Goal: Task Accomplishment & Management: Use online tool/utility

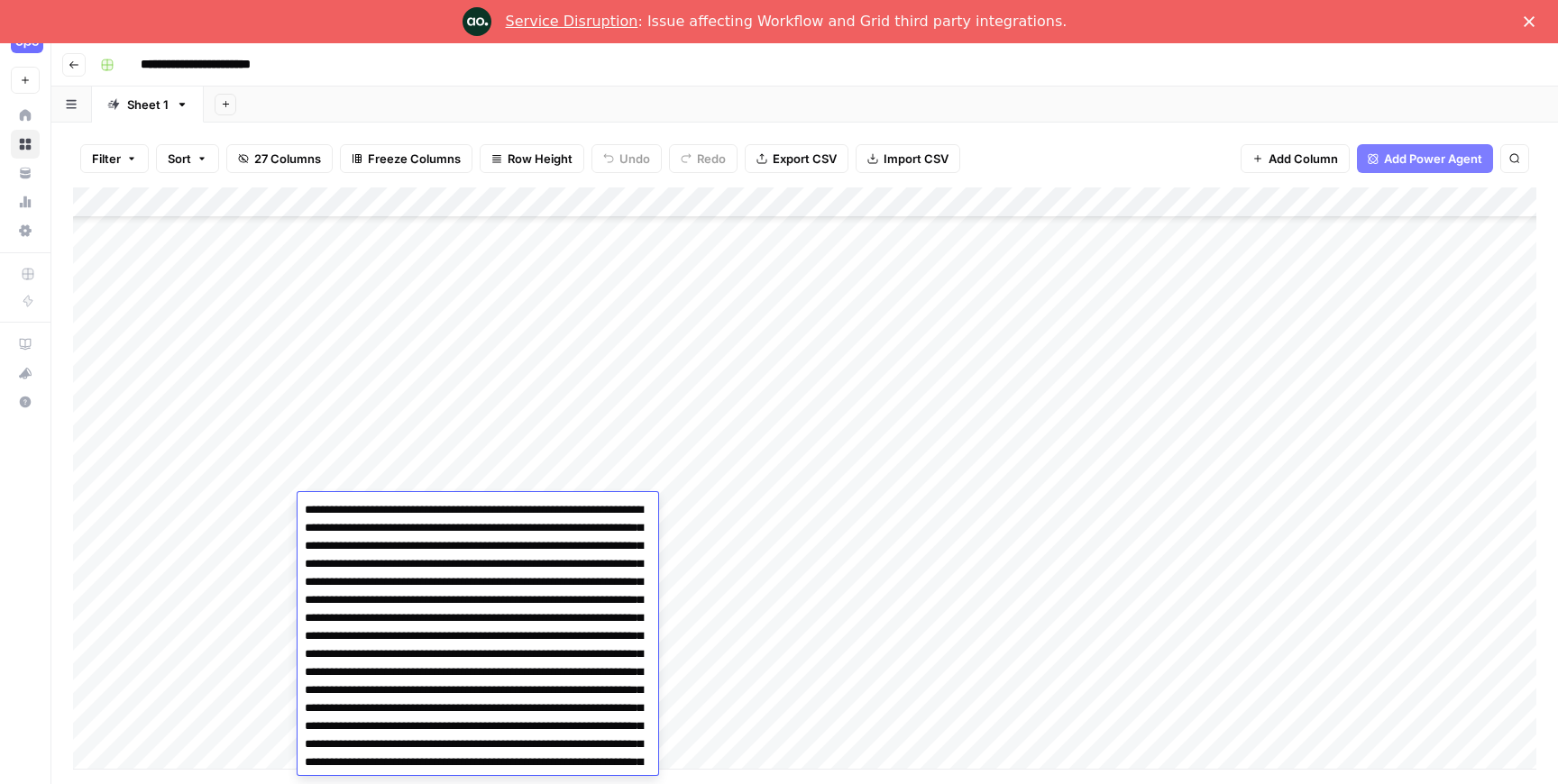
scroll to position [306, 0]
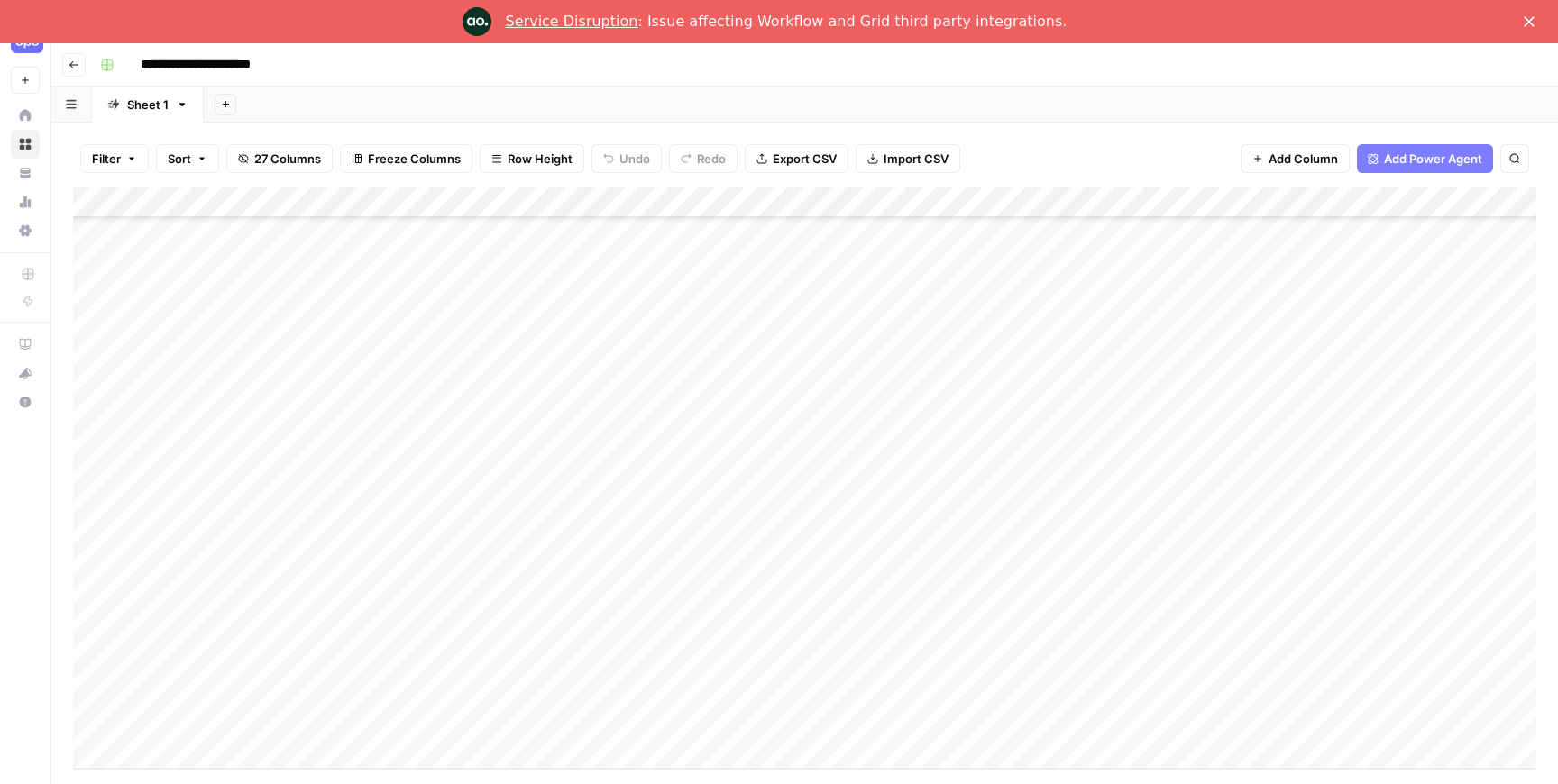
click at [722, 420] on div "Add Column" at bounding box center [804, 477] width 1463 height 581
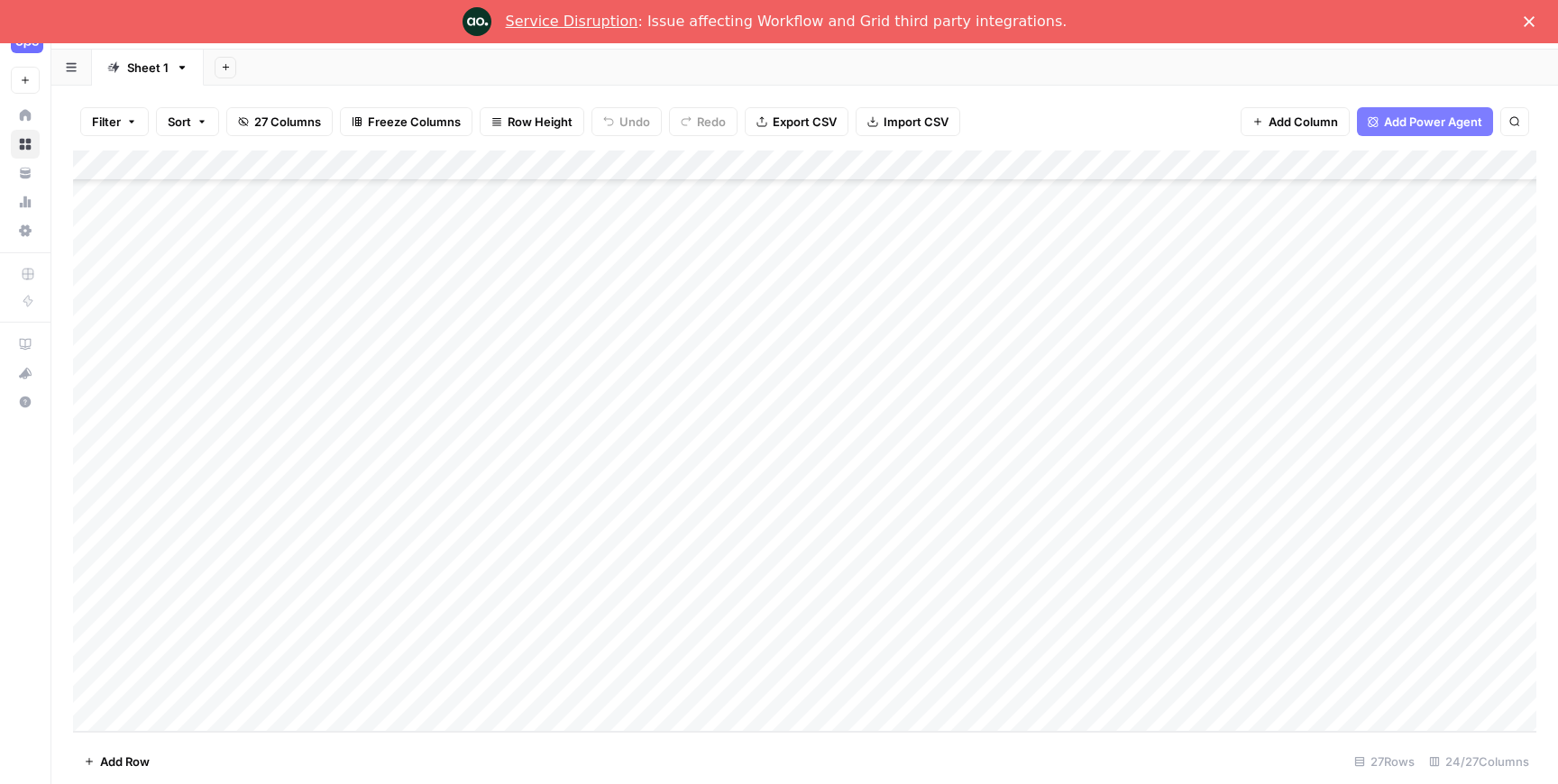
scroll to position [44, 0]
click at [357, 489] on div "Add Column" at bounding box center [804, 435] width 1463 height 581
click at [399, 497] on div "Add Column" at bounding box center [804, 435] width 1463 height 581
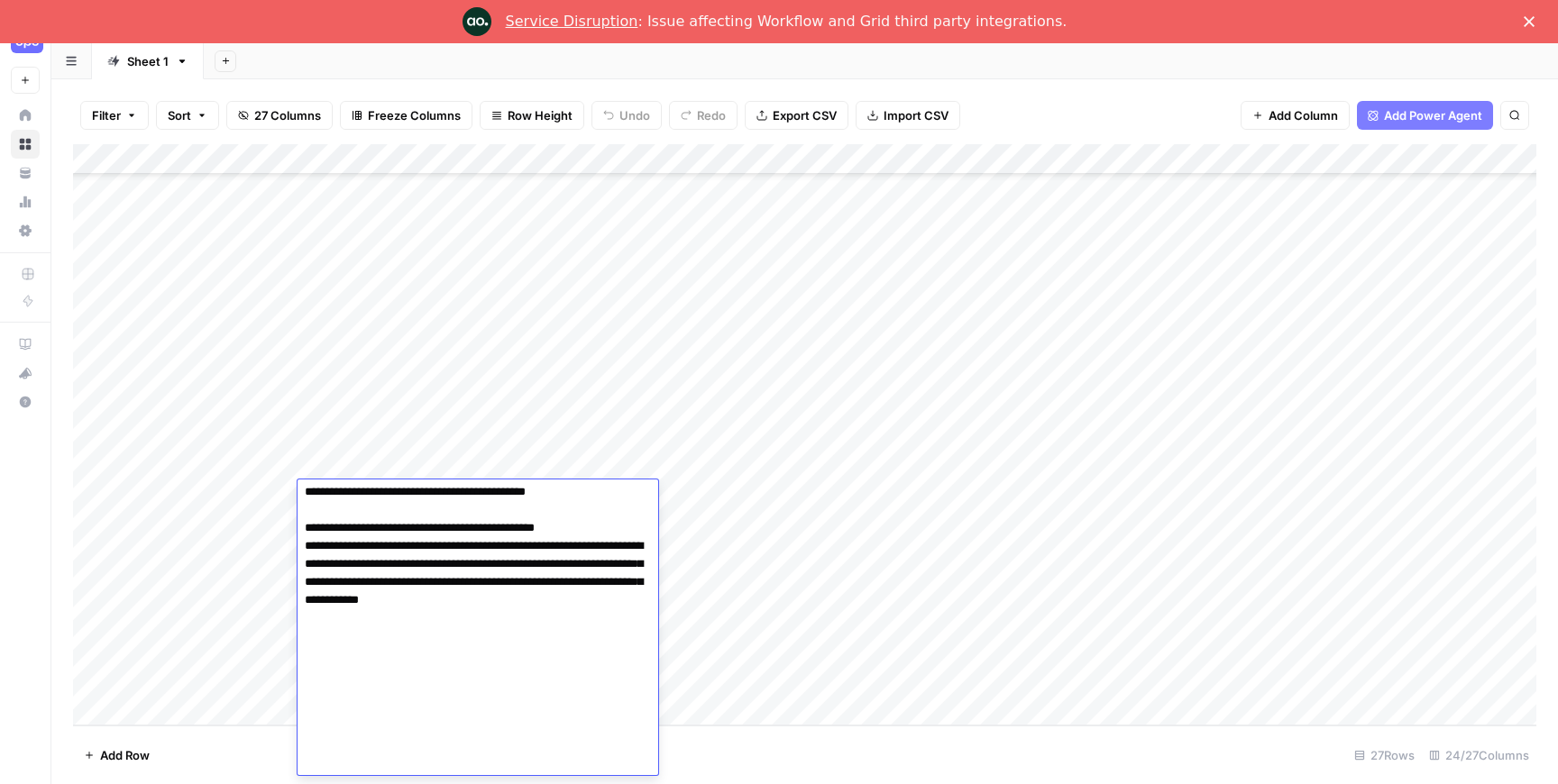
scroll to position [0, 0]
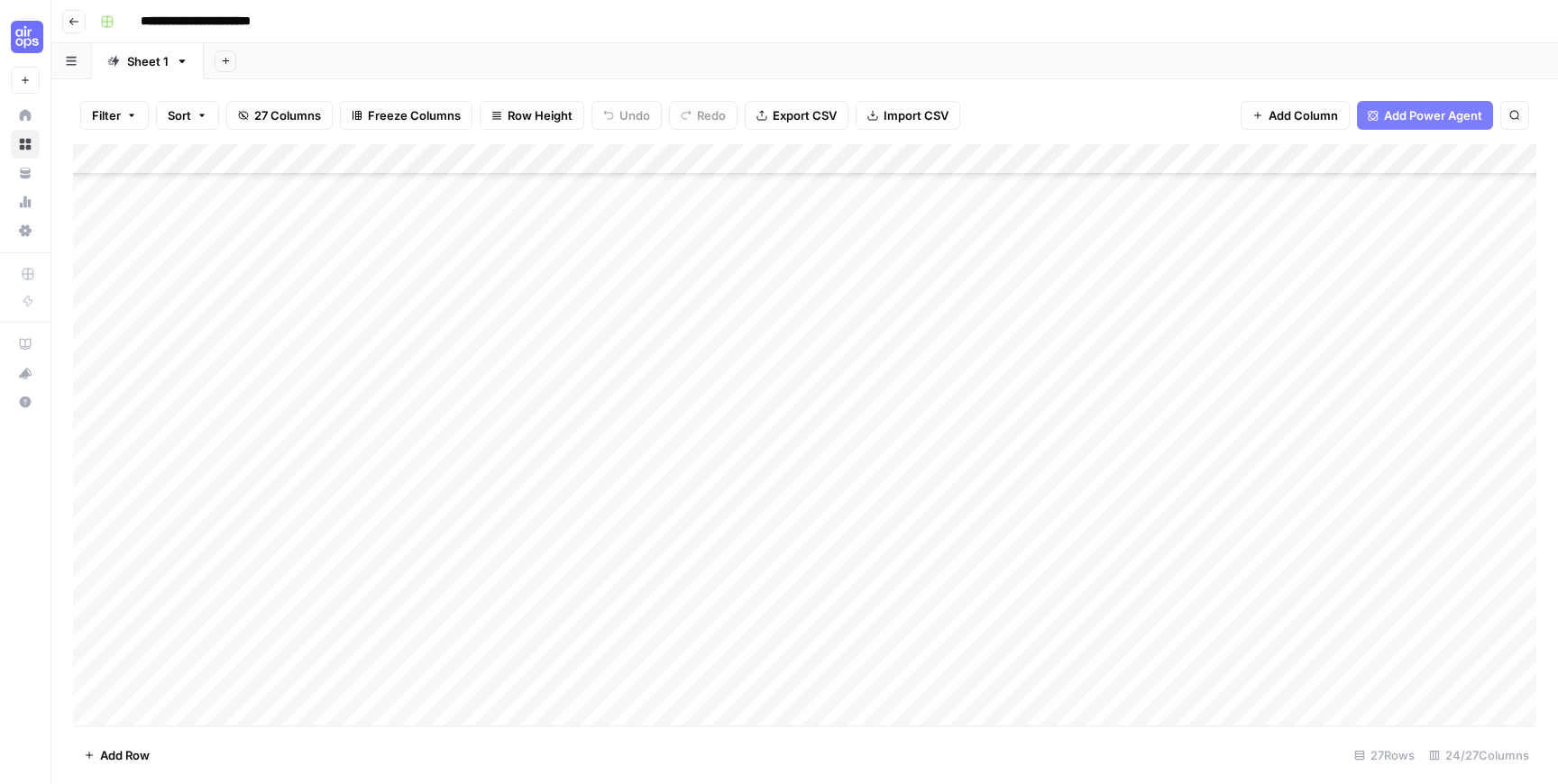
scroll to position [283, 0]
click at [978, 527] on div "Add Column" at bounding box center [804, 435] width 1463 height 581
click at [412, 533] on div "Add Column" at bounding box center [804, 435] width 1463 height 581
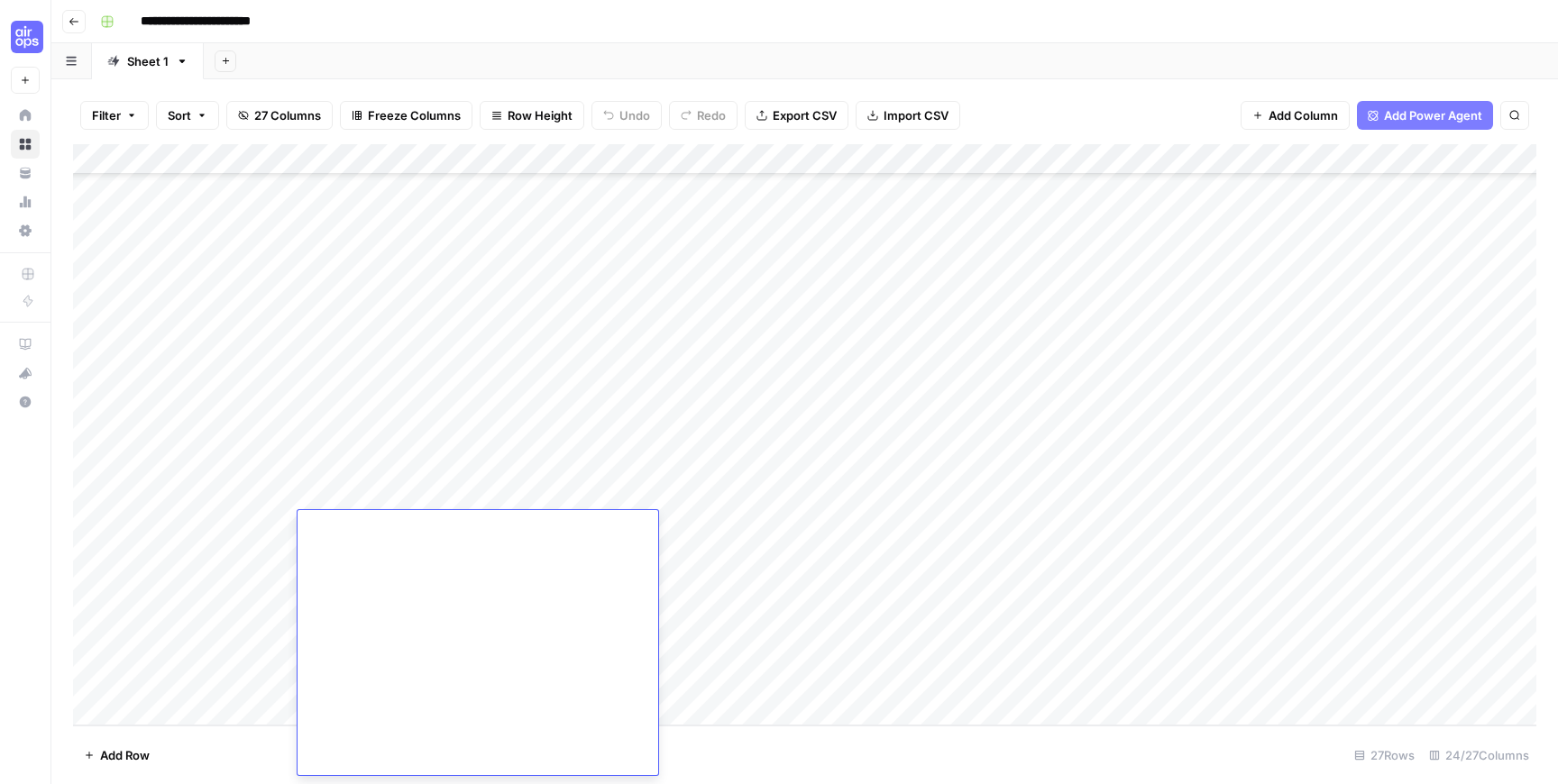
scroll to position [0, 0]
